Goal: Answer question/provide support: Answer question/provide support

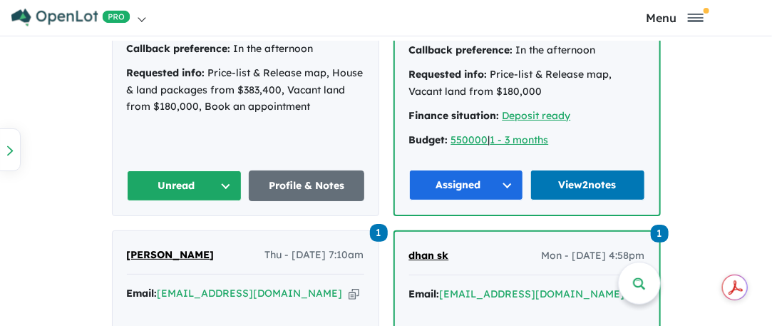
scroll to position [927, 0]
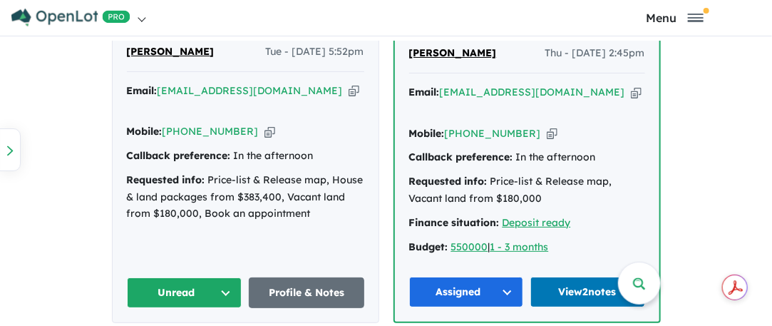
click at [177, 277] on button "Unread" at bounding box center [184, 292] width 115 height 31
click at [226, 277] on button "Unread" at bounding box center [184, 292] width 115 height 31
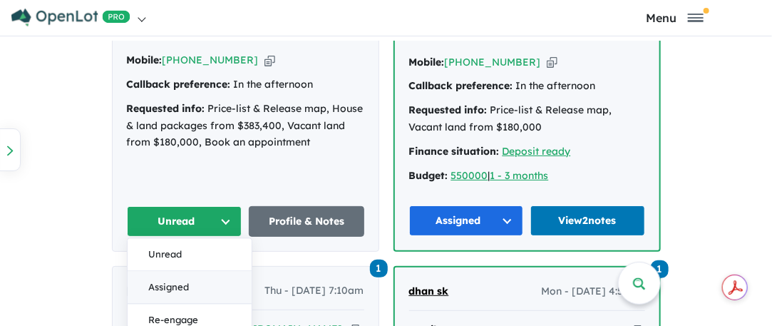
click at [174, 271] on button "Assigned" at bounding box center [190, 287] width 124 height 33
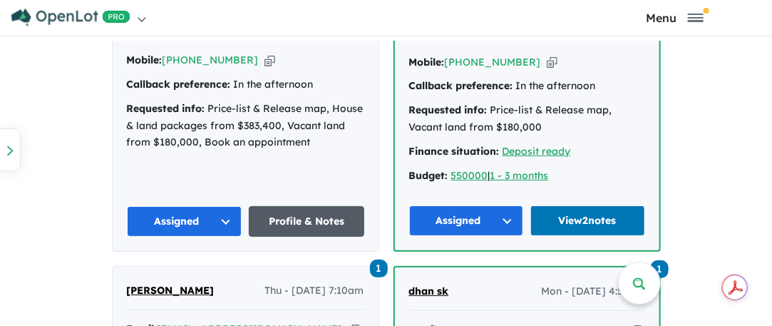
click at [306, 206] on link "Profile & Notes" at bounding box center [306, 221] width 115 height 31
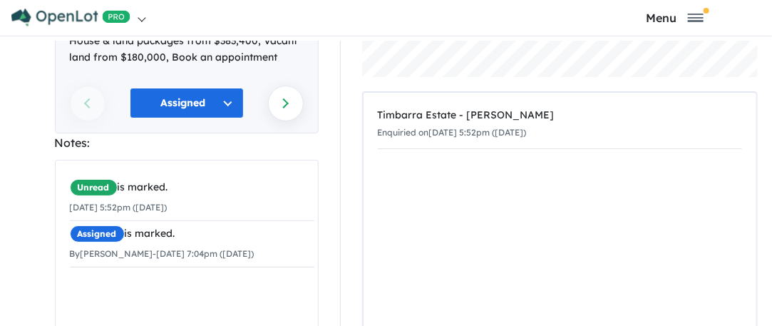
scroll to position [356, 0]
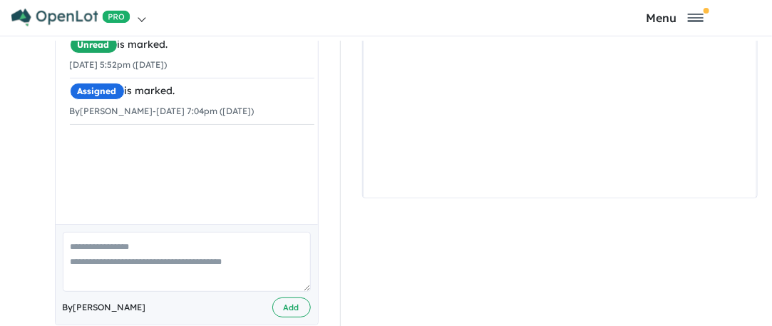
click at [89, 232] on textarea at bounding box center [187, 261] width 248 height 59
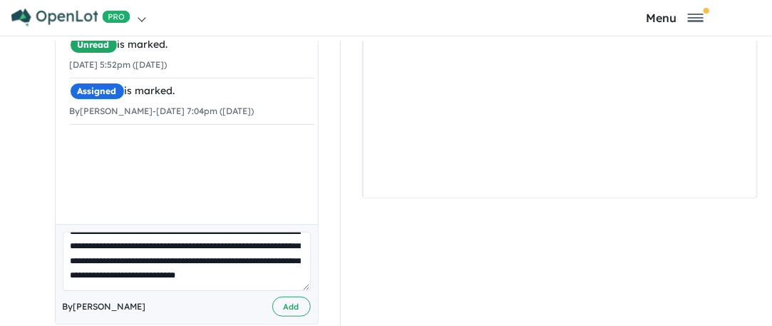
scroll to position [48, 0]
type textarea "**********"
click at [292, 296] on button "Add" at bounding box center [291, 306] width 38 height 21
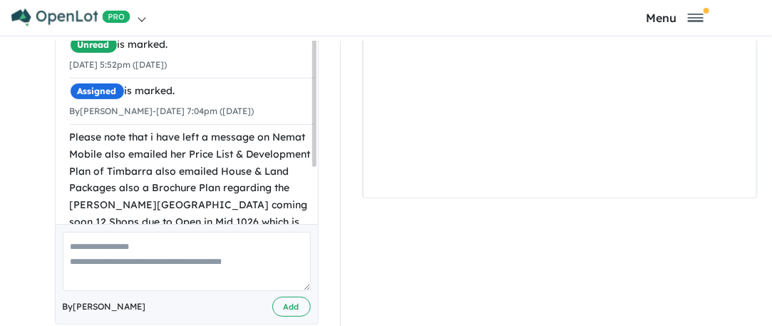
scroll to position [0, 0]
